Goal: Find specific page/section: Find specific page/section

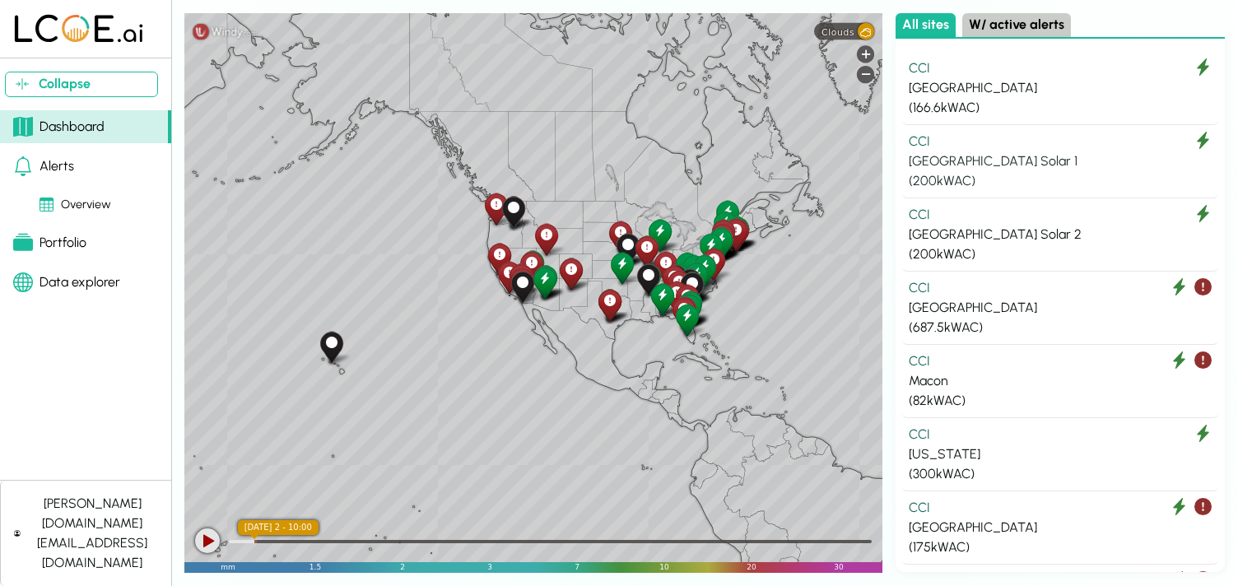
click at [1024, 161] on div "[GEOGRAPHIC_DATA] Solar 1" at bounding box center [1060, 161] width 303 height 20
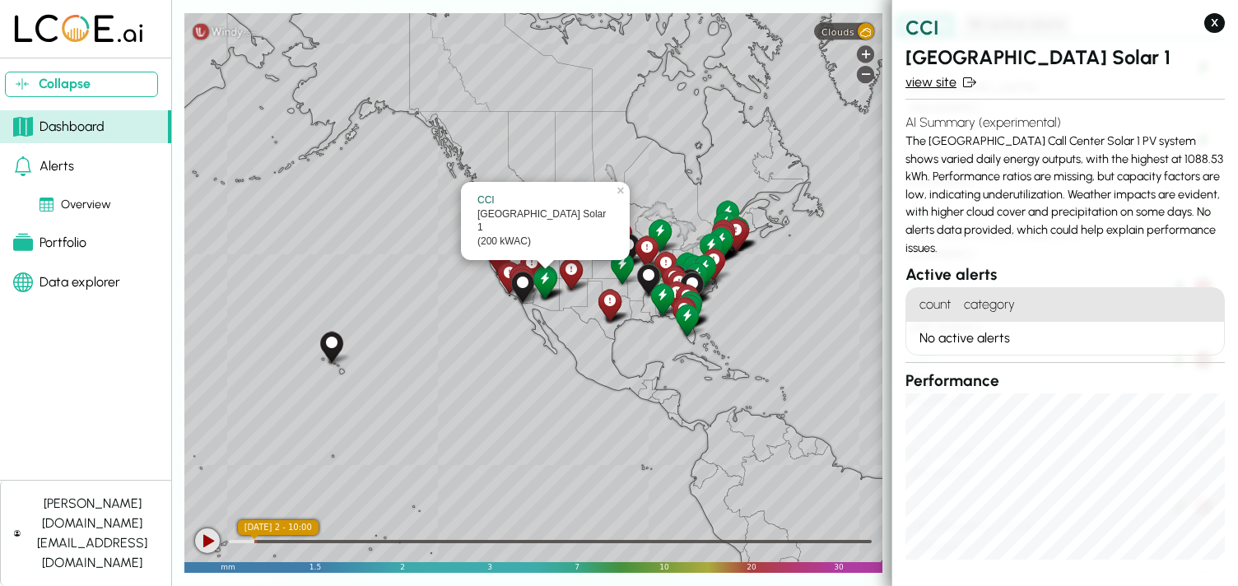
click at [934, 77] on link "view site" at bounding box center [1065, 82] width 319 height 20
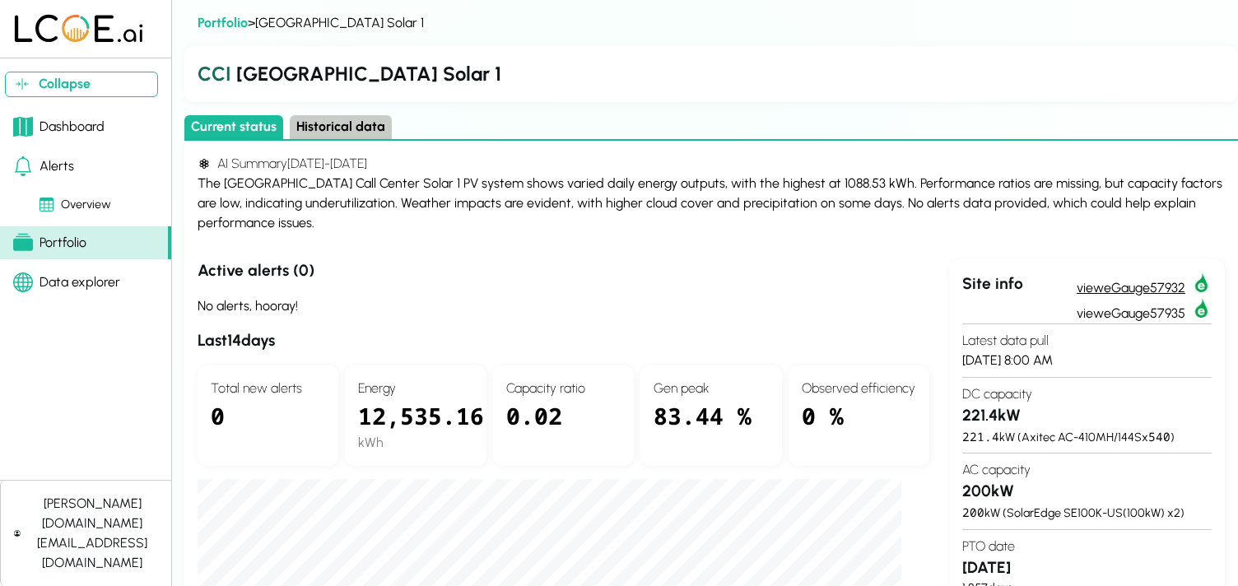
click at [1125, 283] on link "view eGauge57932" at bounding box center [1144, 286] width 135 height 26
